Goal: Information Seeking & Learning: Learn about a topic

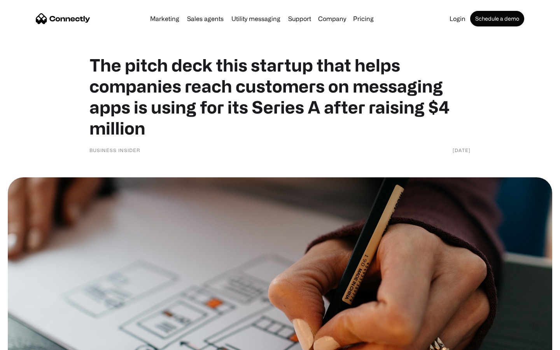
scroll to position [3374, 0]
